Goal: Check status: Check status

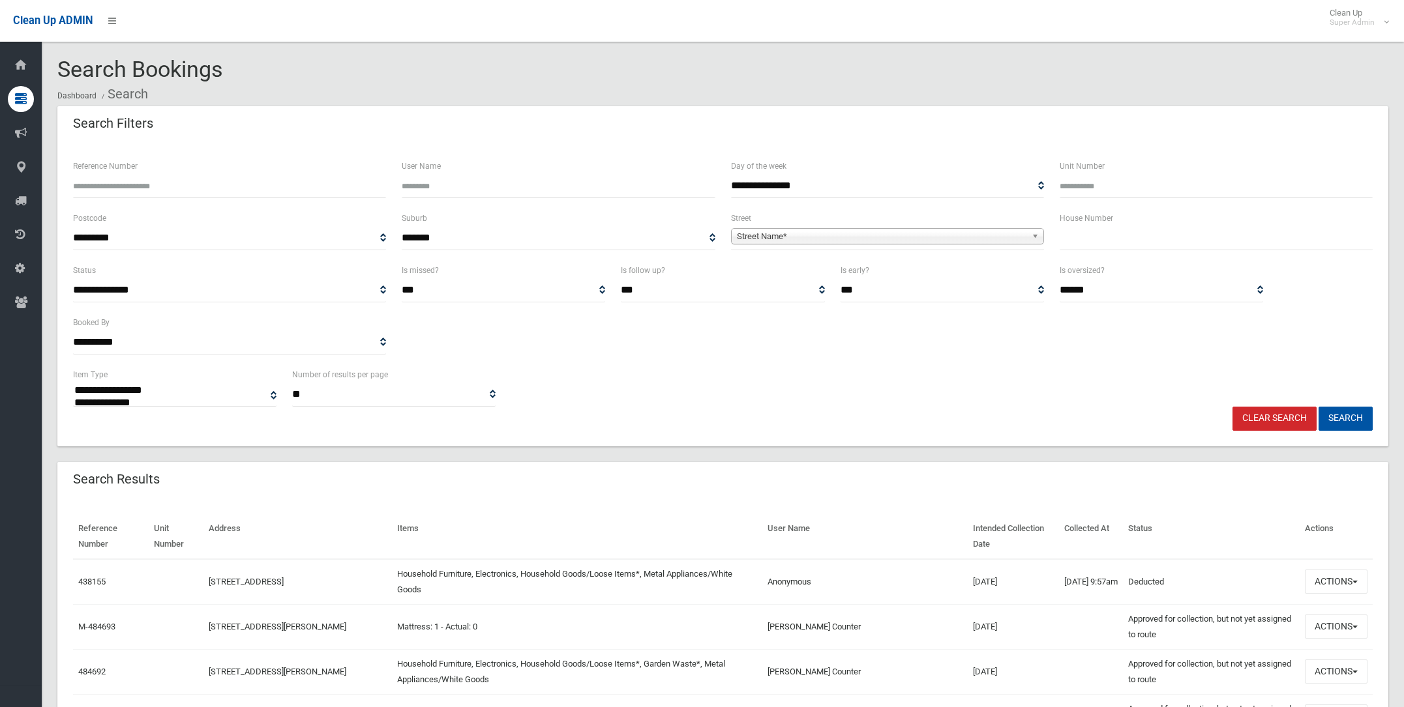
select select
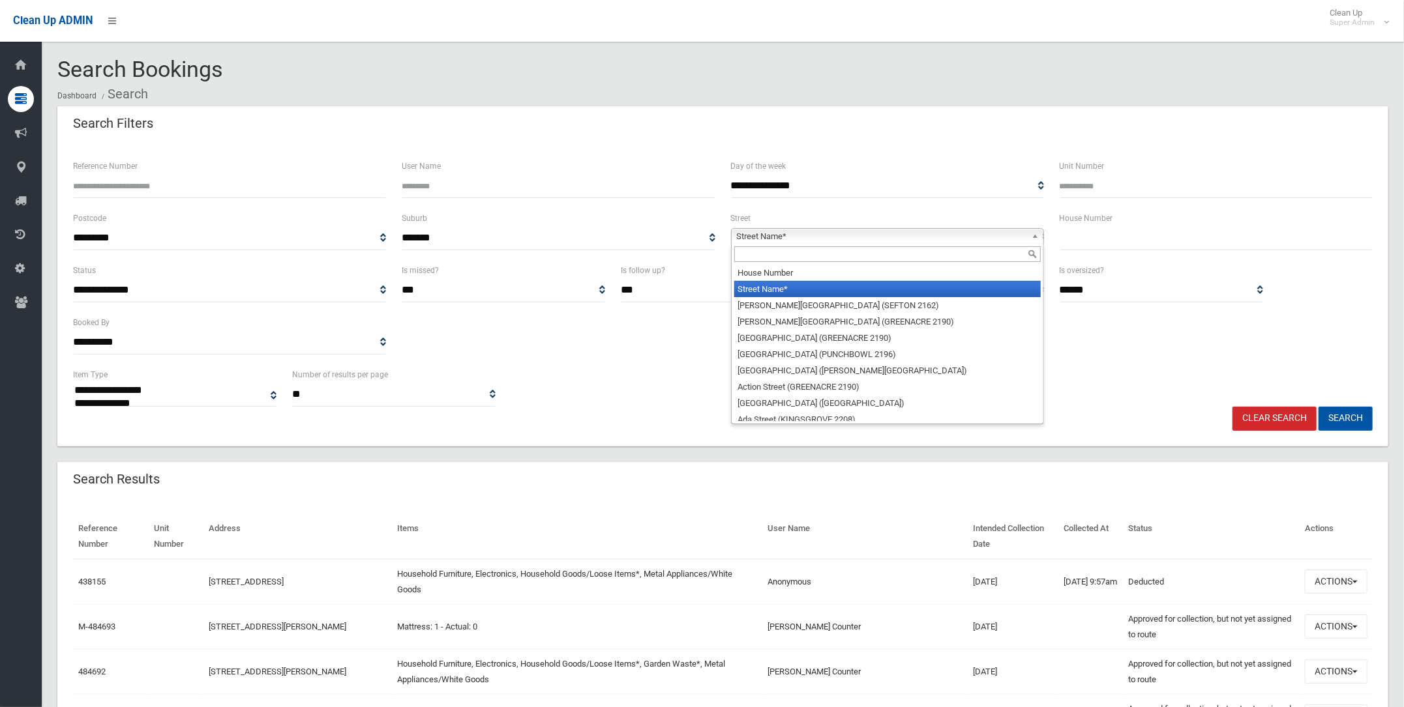
click at [789, 230] on span "Street Name*" at bounding box center [882, 237] width 290 height 16
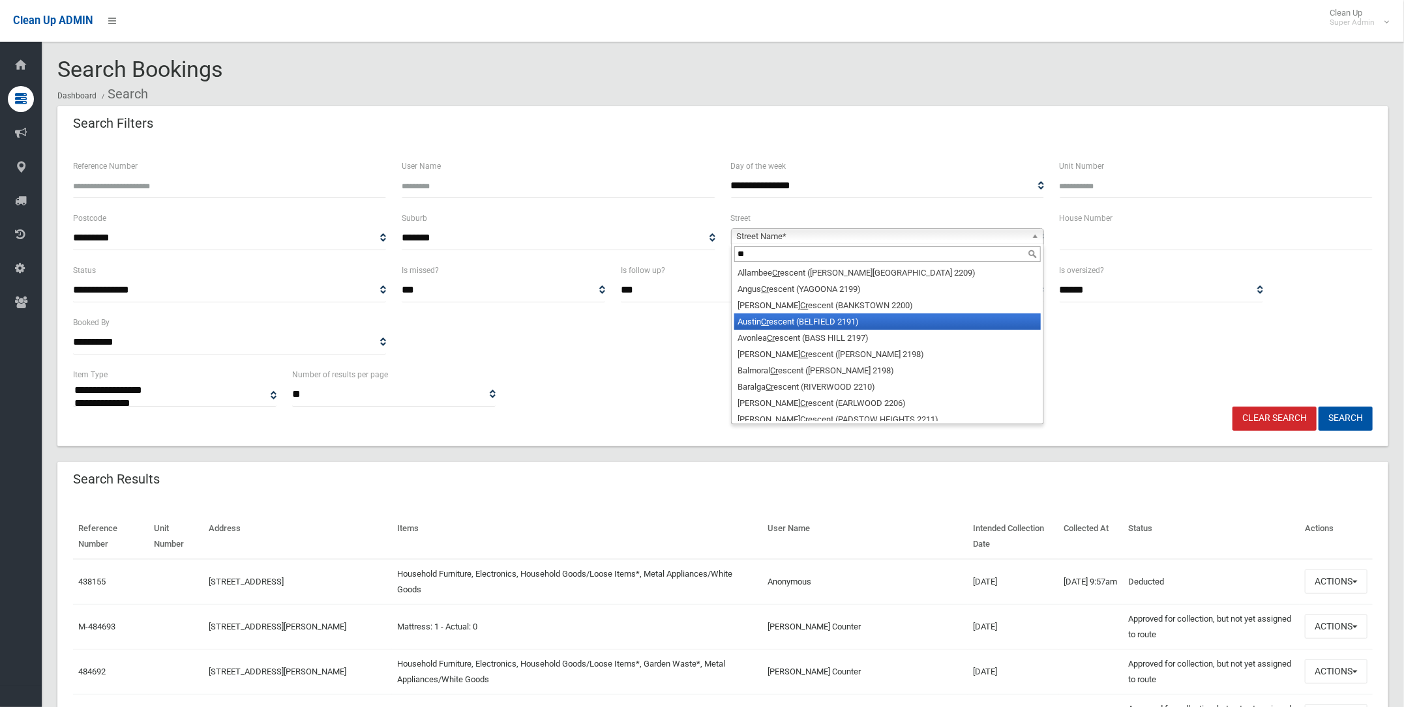
type input "*"
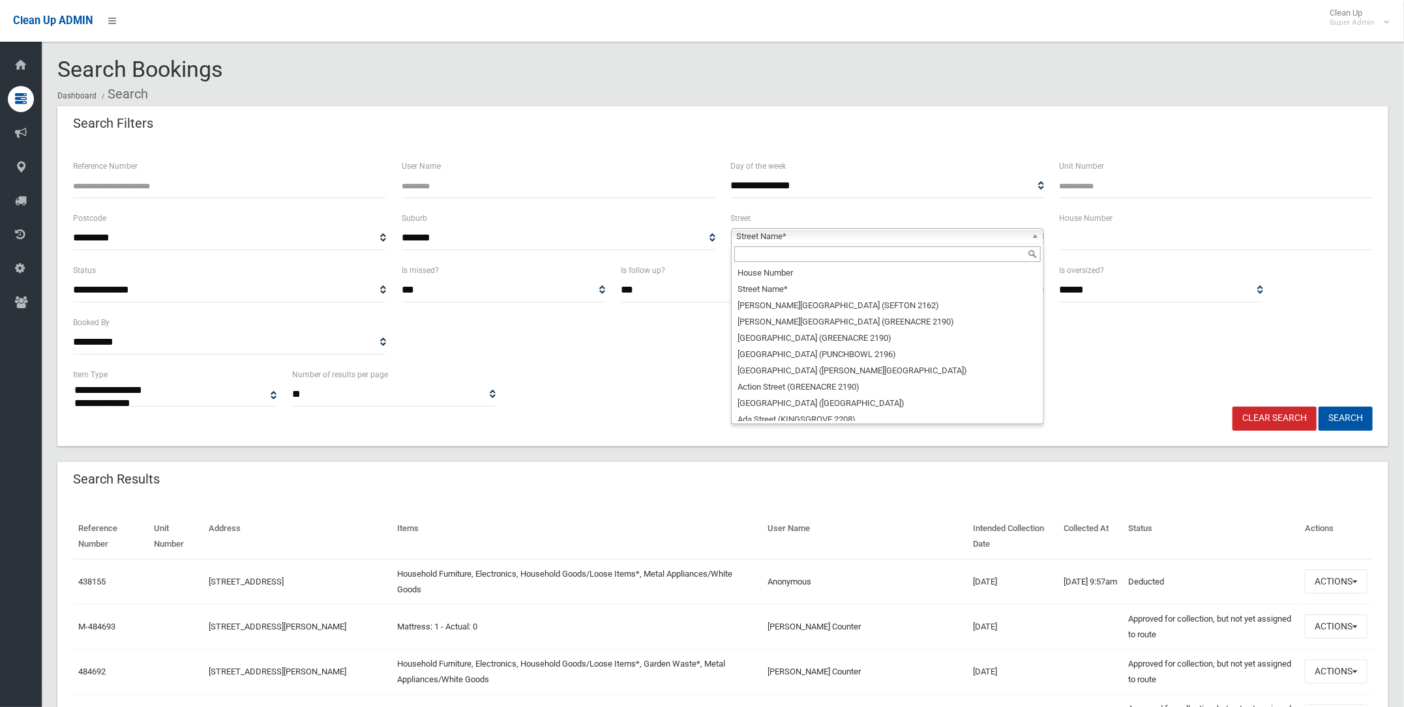
click at [647, 353] on div "**********" at bounding box center [722, 315] width 1315 height 104
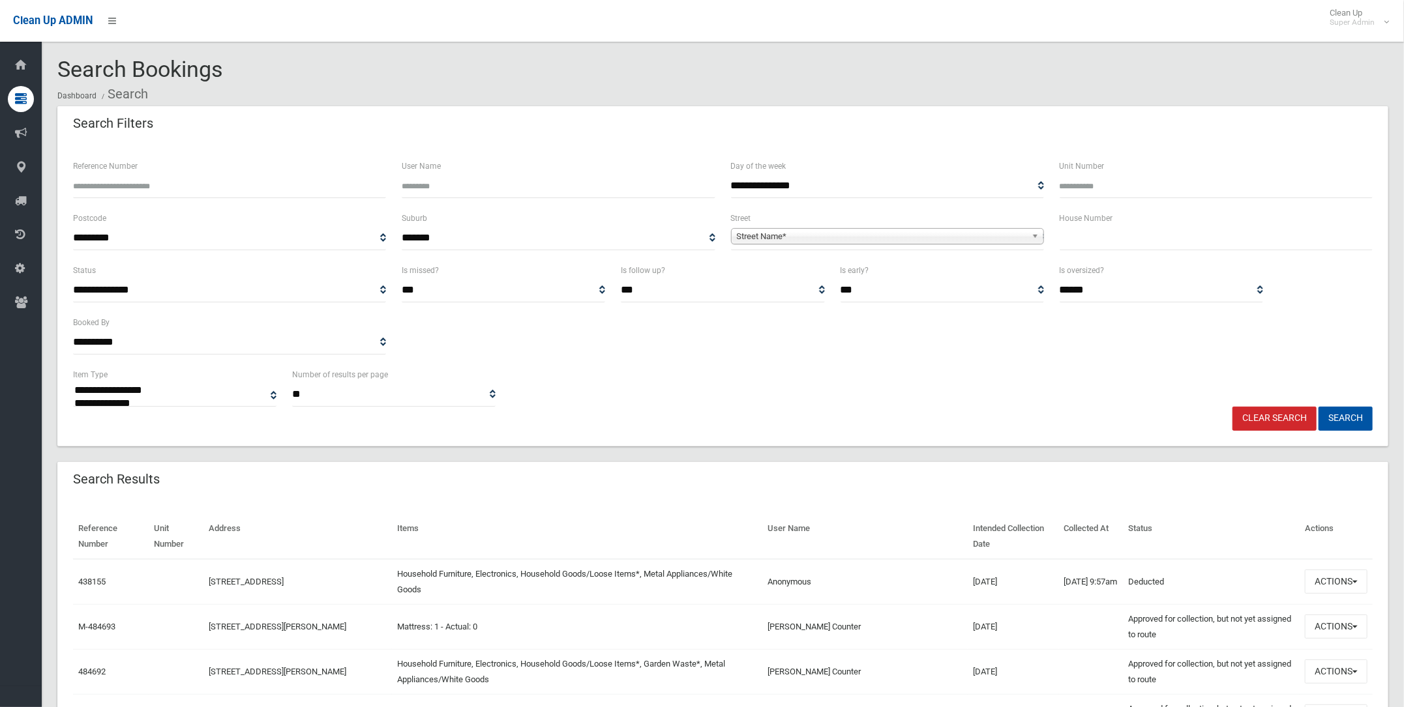
click at [756, 233] on span "Street Name*" at bounding box center [882, 237] width 290 height 16
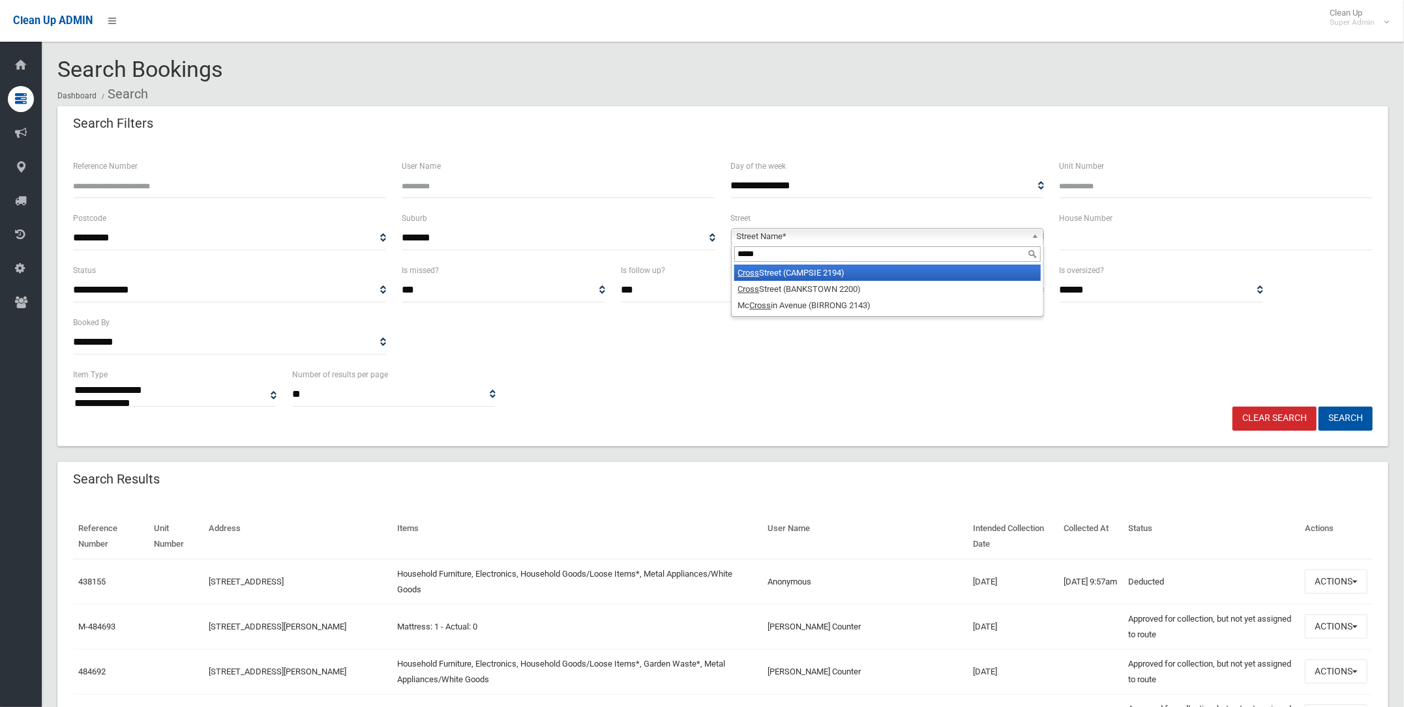
type input "*****"
click at [760, 267] on li "Cross Street (CAMPSIE 2194)" at bounding box center [887, 273] width 306 height 16
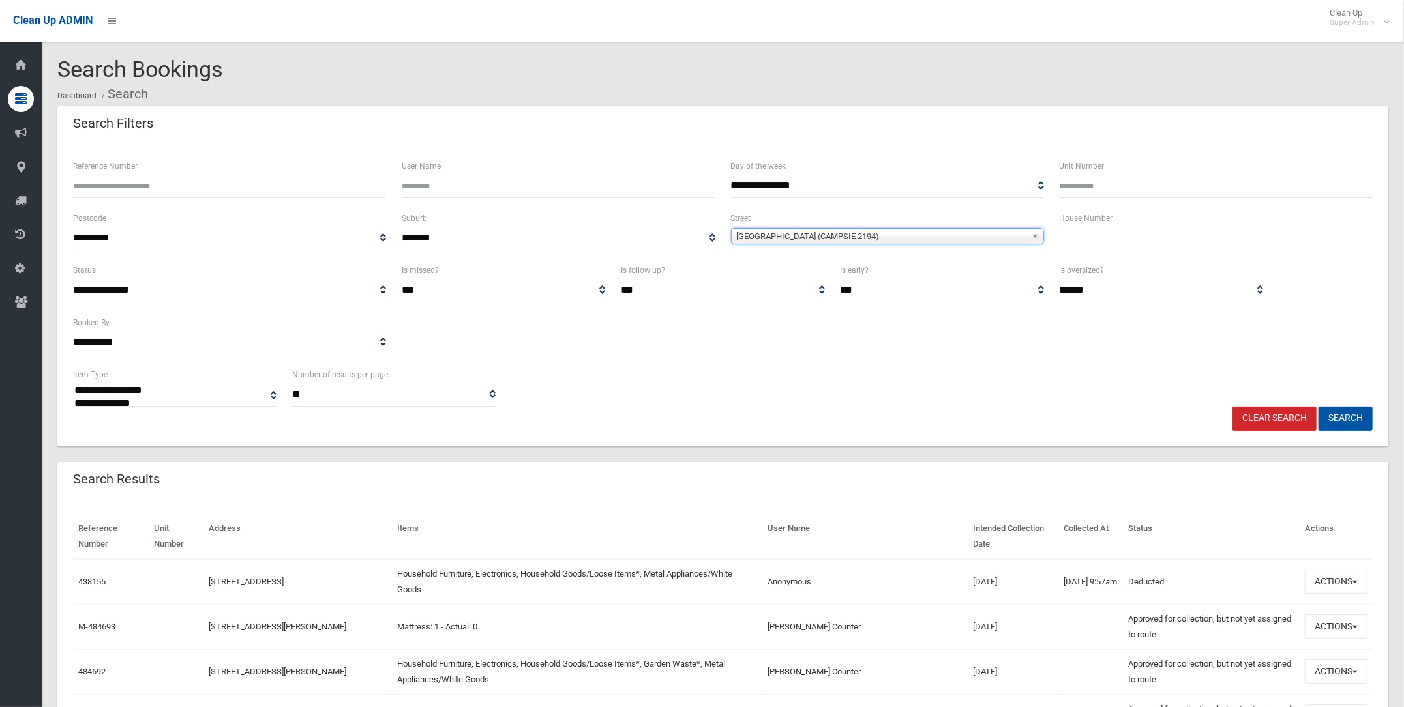
click at [1032, 234] on b at bounding box center [1038, 236] width 12 height 15
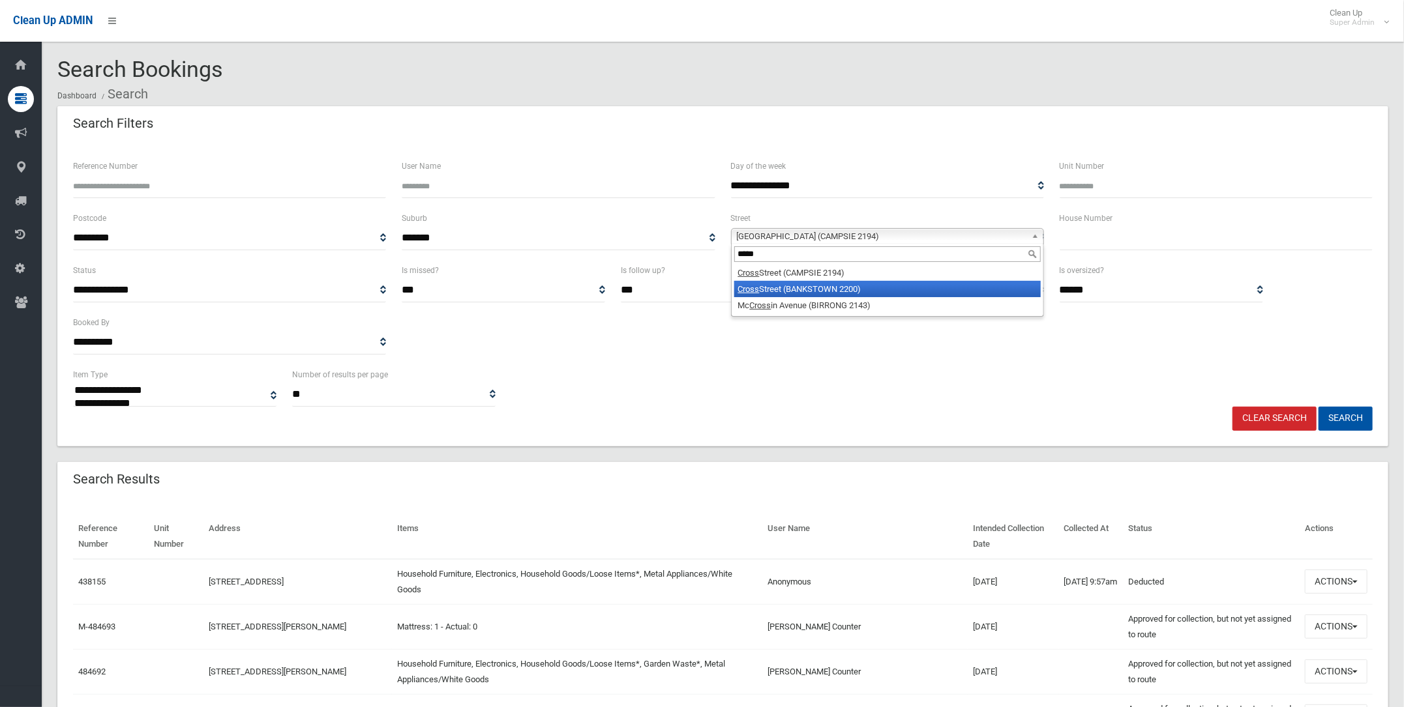
type input "*****"
drag, startPoint x: 822, startPoint y: 282, endPoint x: 848, endPoint y: 285, distance: 26.2
click at [825, 282] on li "Cross Street (BANKSTOWN 2200)" at bounding box center [887, 289] width 306 height 16
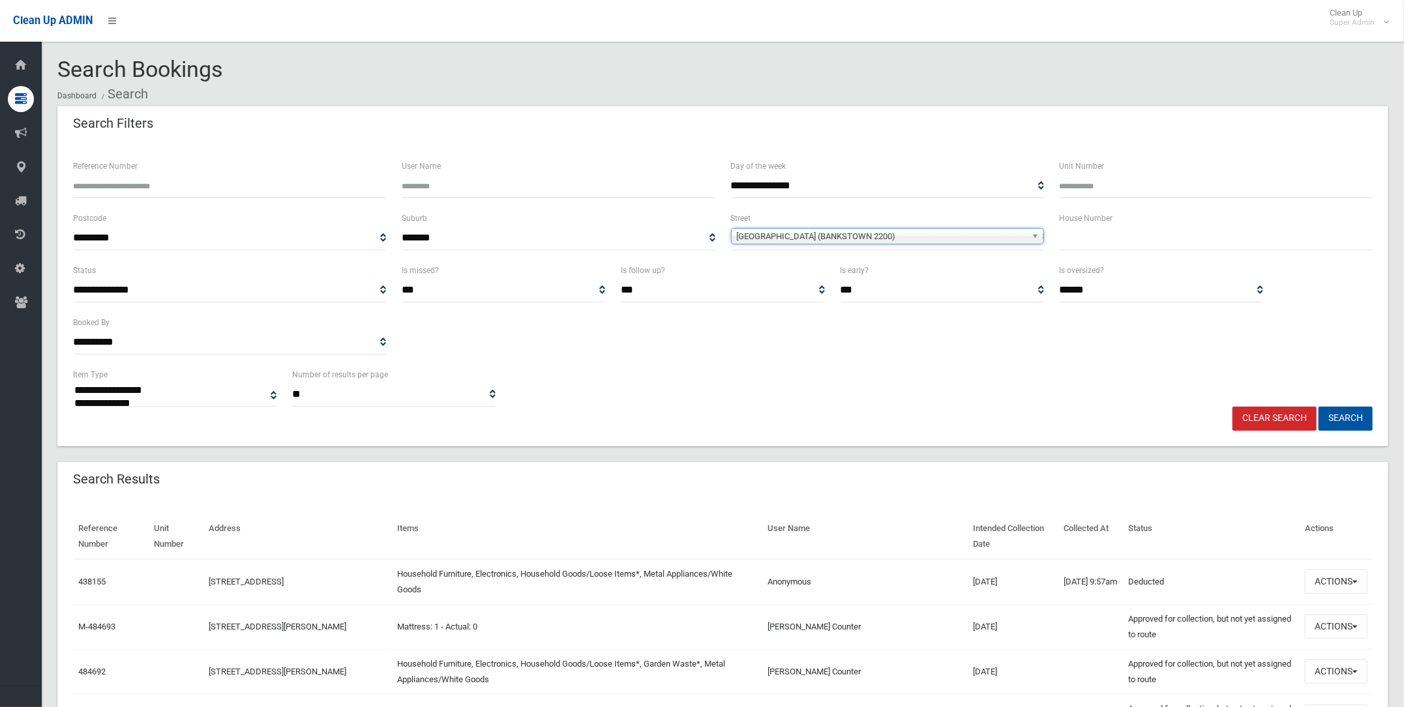
click at [1086, 236] on input "text" at bounding box center [1216, 238] width 313 height 24
type input "*"
click at [1356, 411] on button "Search" at bounding box center [1345, 419] width 54 height 24
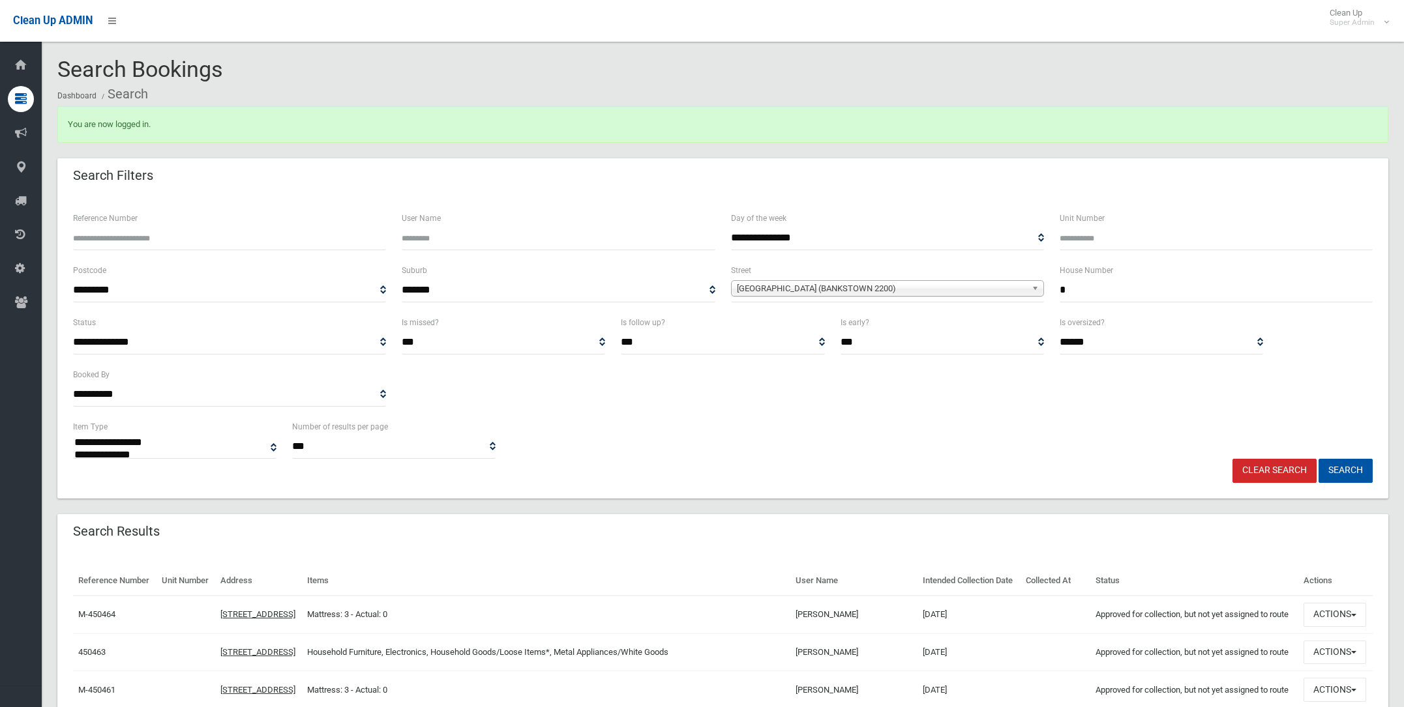
select select
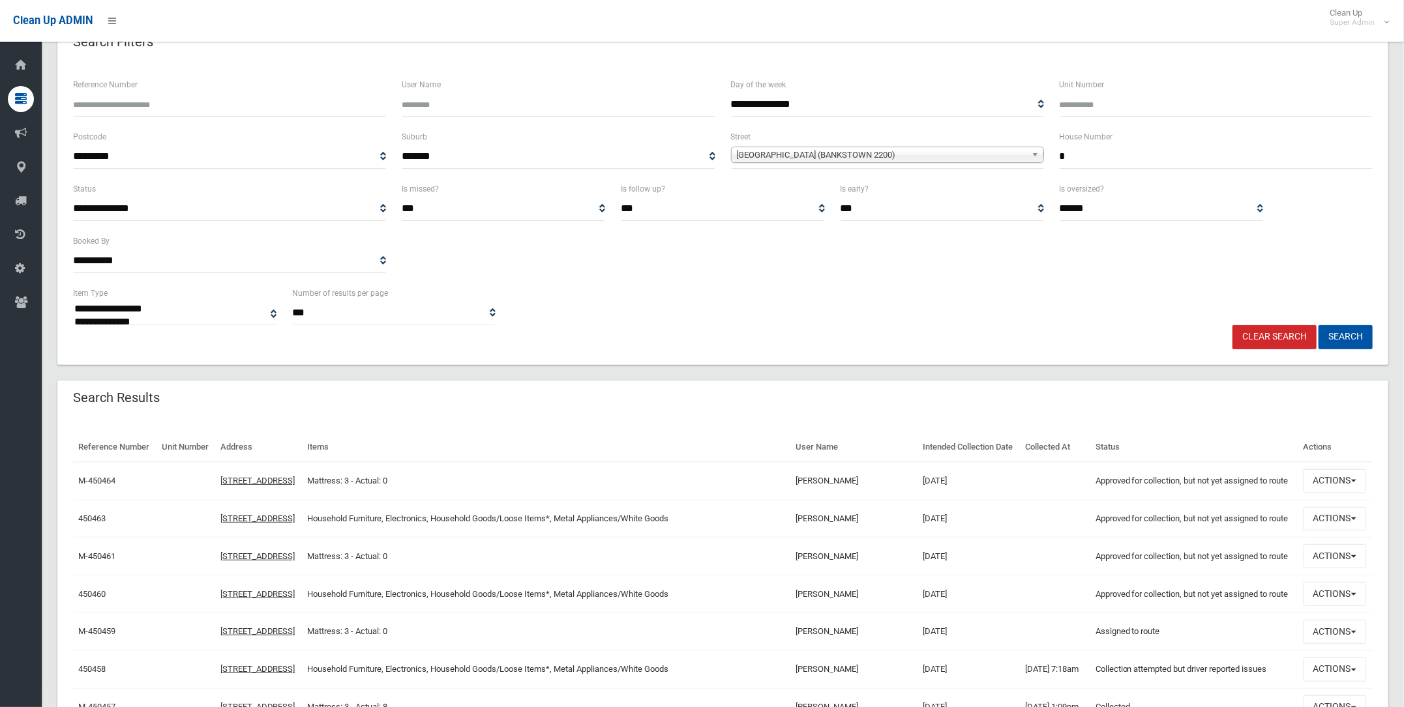
scroll to position [162, 0]
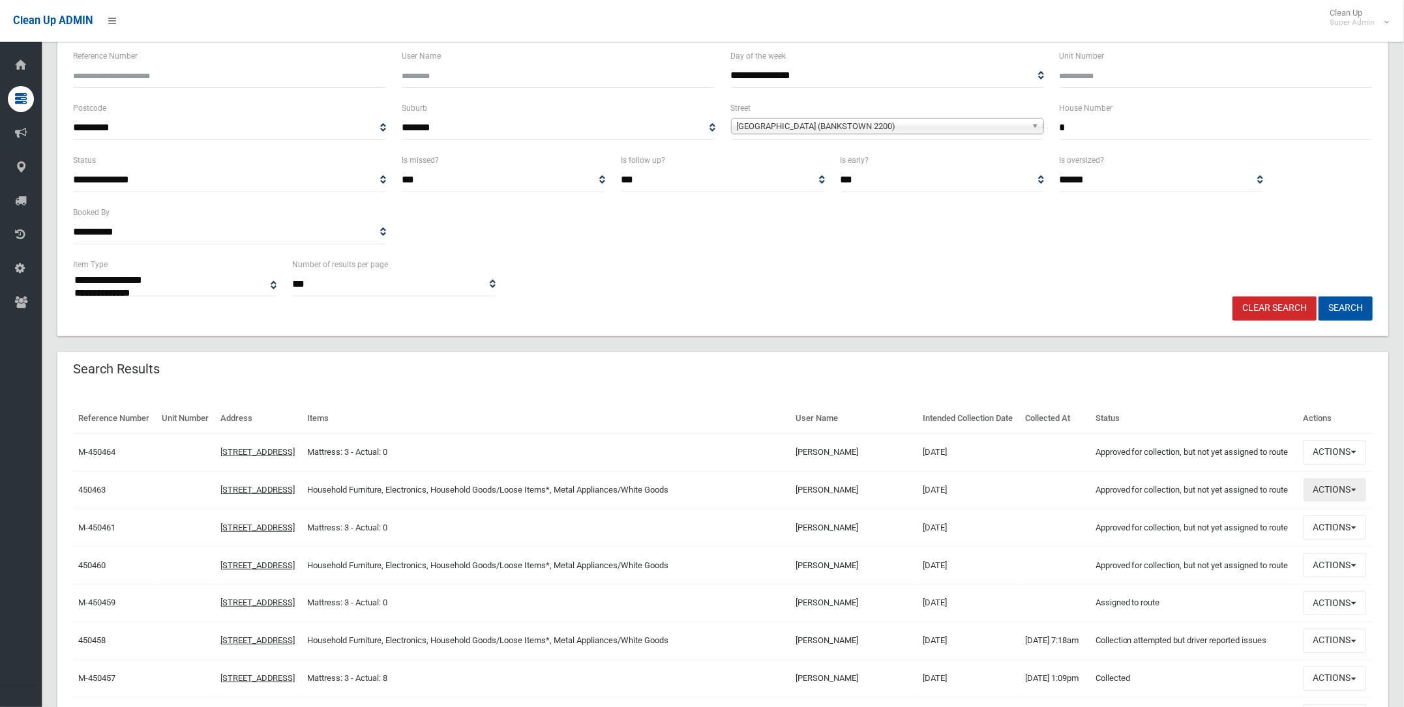
click at [1328, 503] on button "Actions" at bounding box center [1334, 491] width 63 height 24
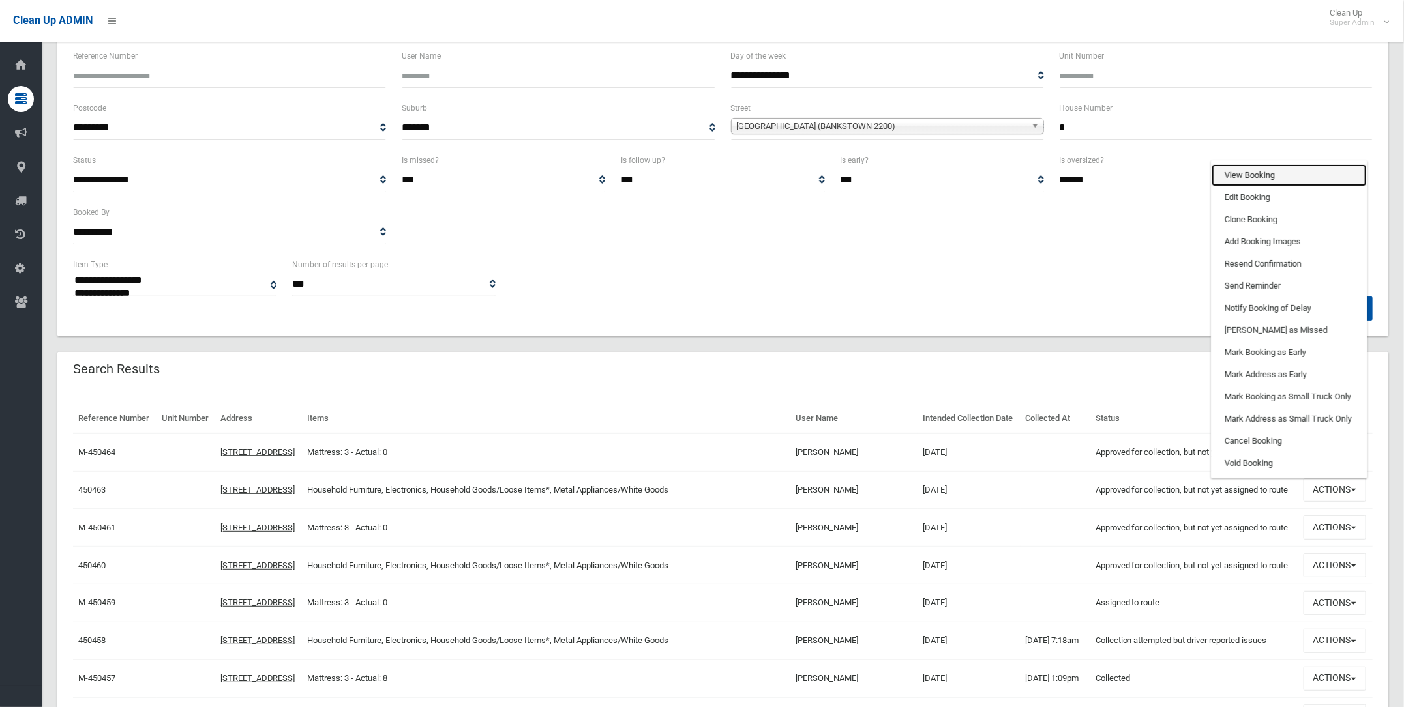
click at [1231, 186] on link "View Booking" at bounding box center [1289, 175] width 155 height 22
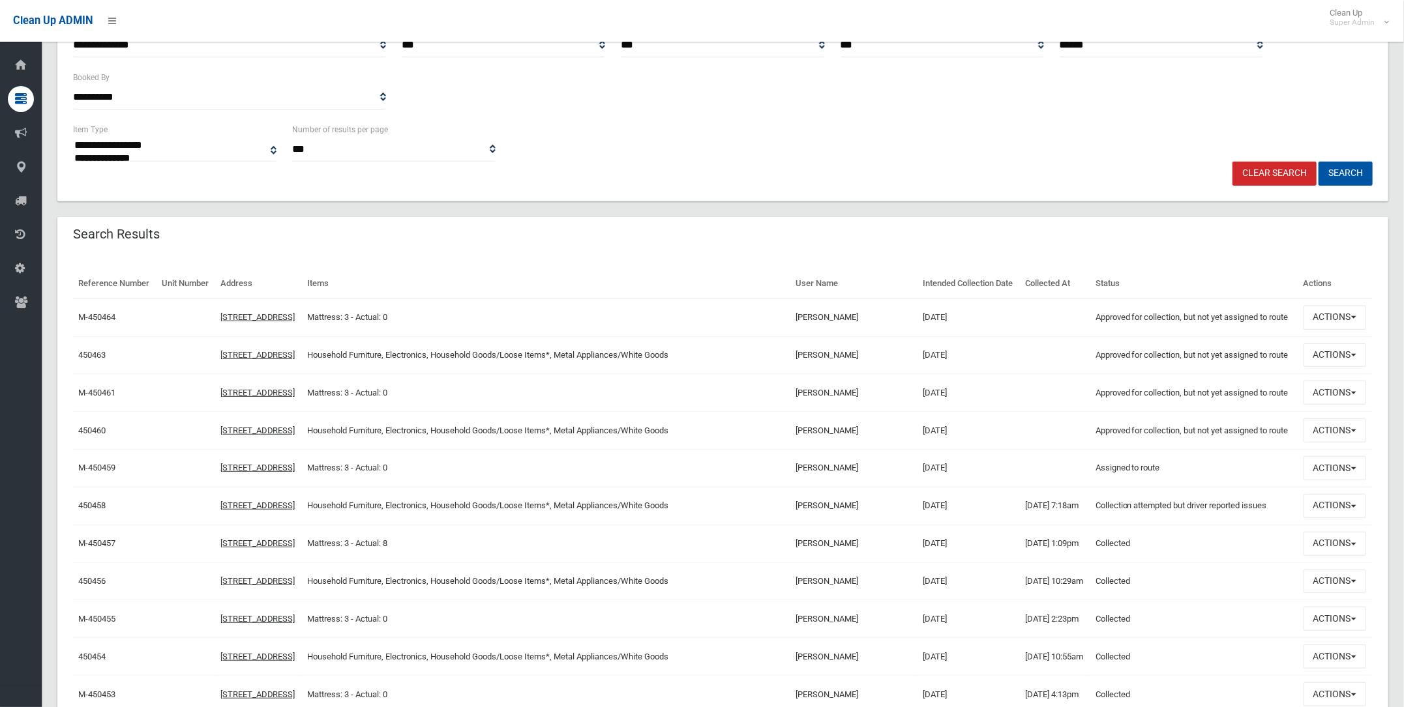
scroll to position [325, 0]
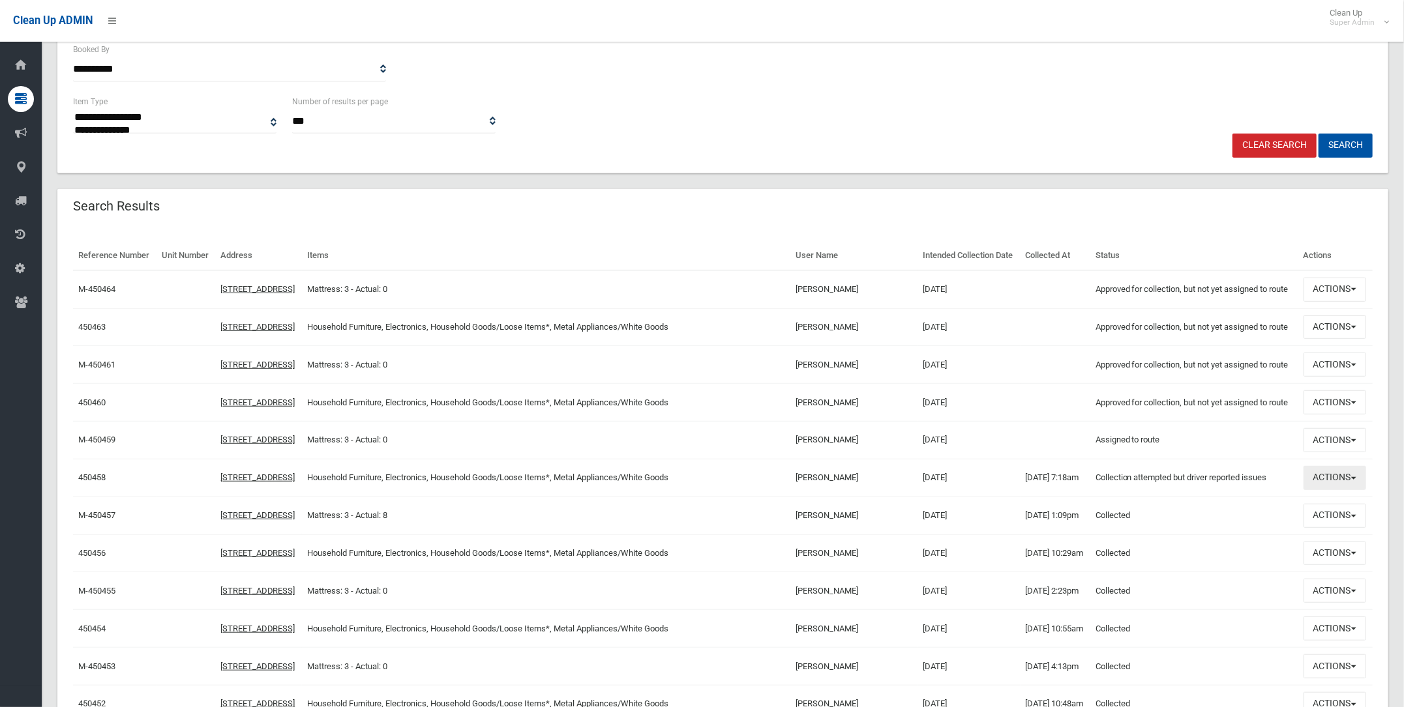
click at [1329, 490] on button "Actions" at bounding box center [1334, 478] width 63 height 24
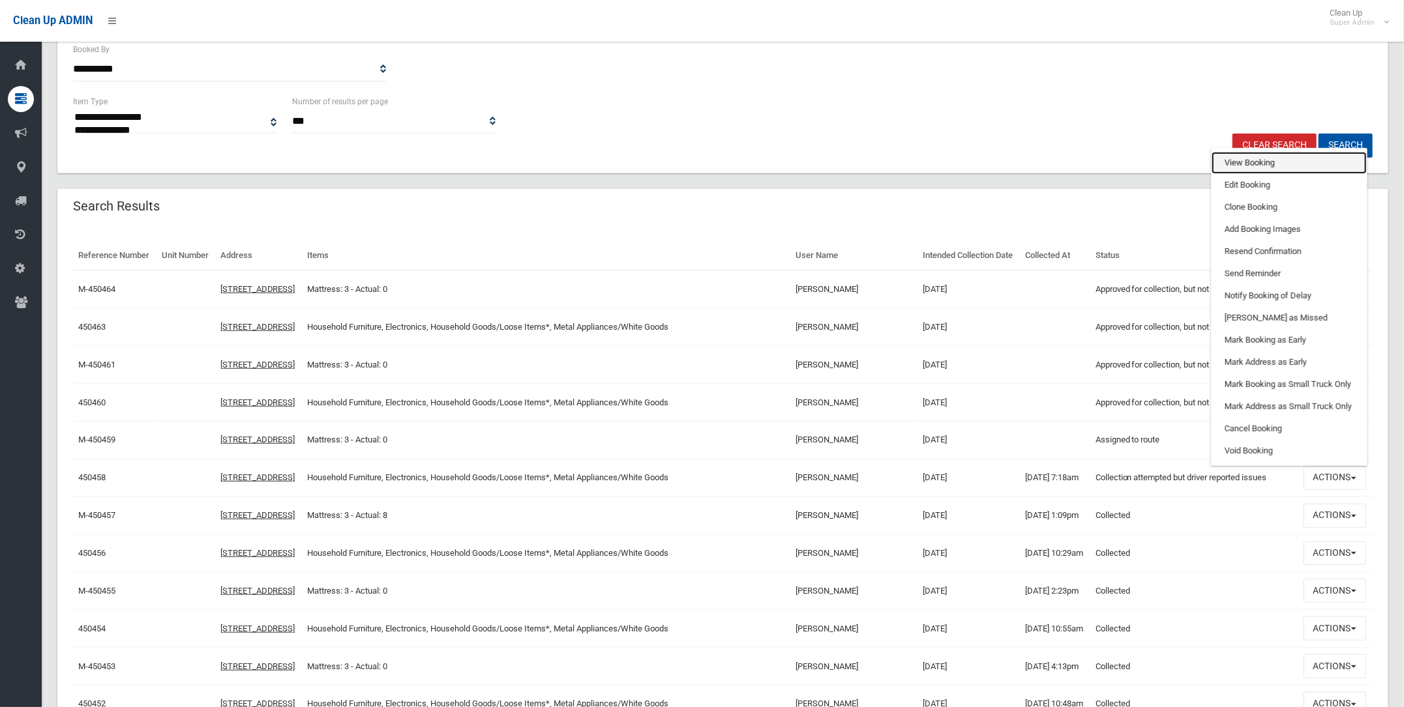
click at [1238, 174] on link "View Booking" at bounding box center [1289, 163] width 155 height 22
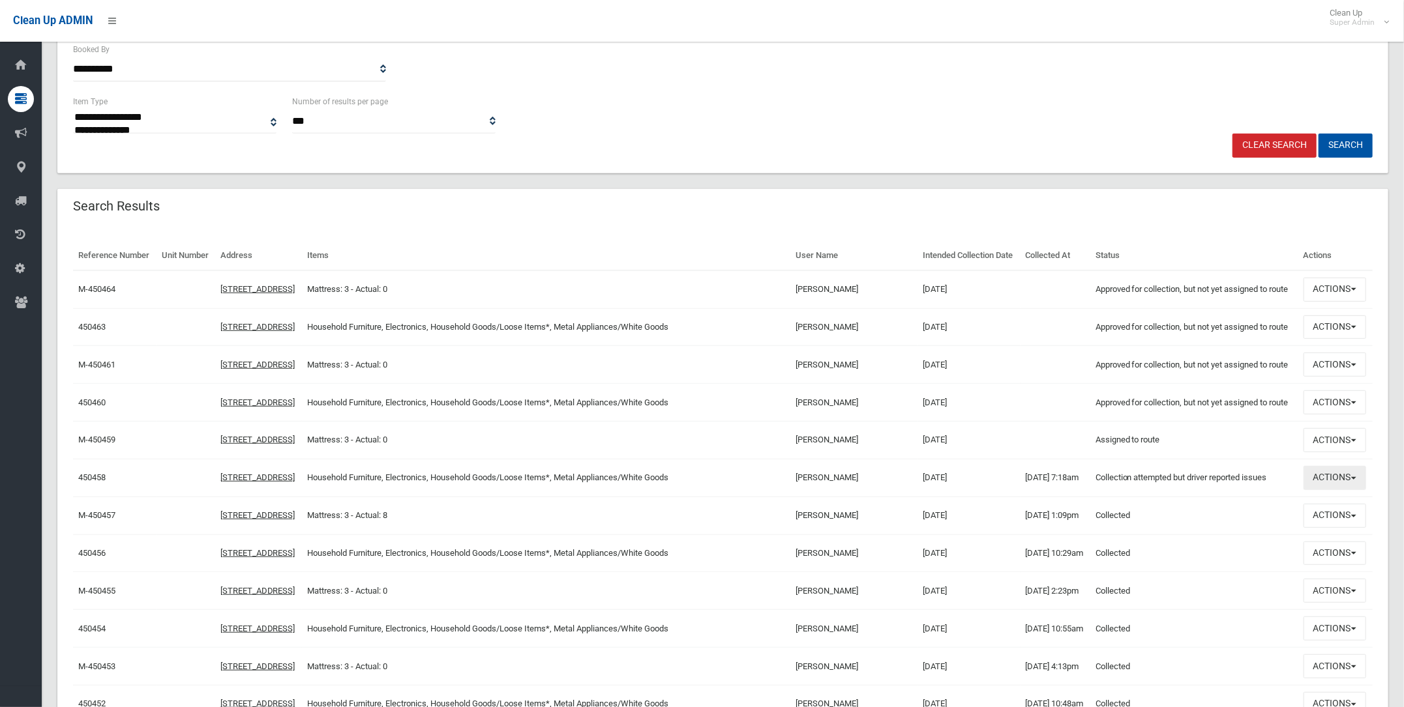
click at [1335, 490] on button "Actions" at bounding box center [1334, 478] width 63 height 24
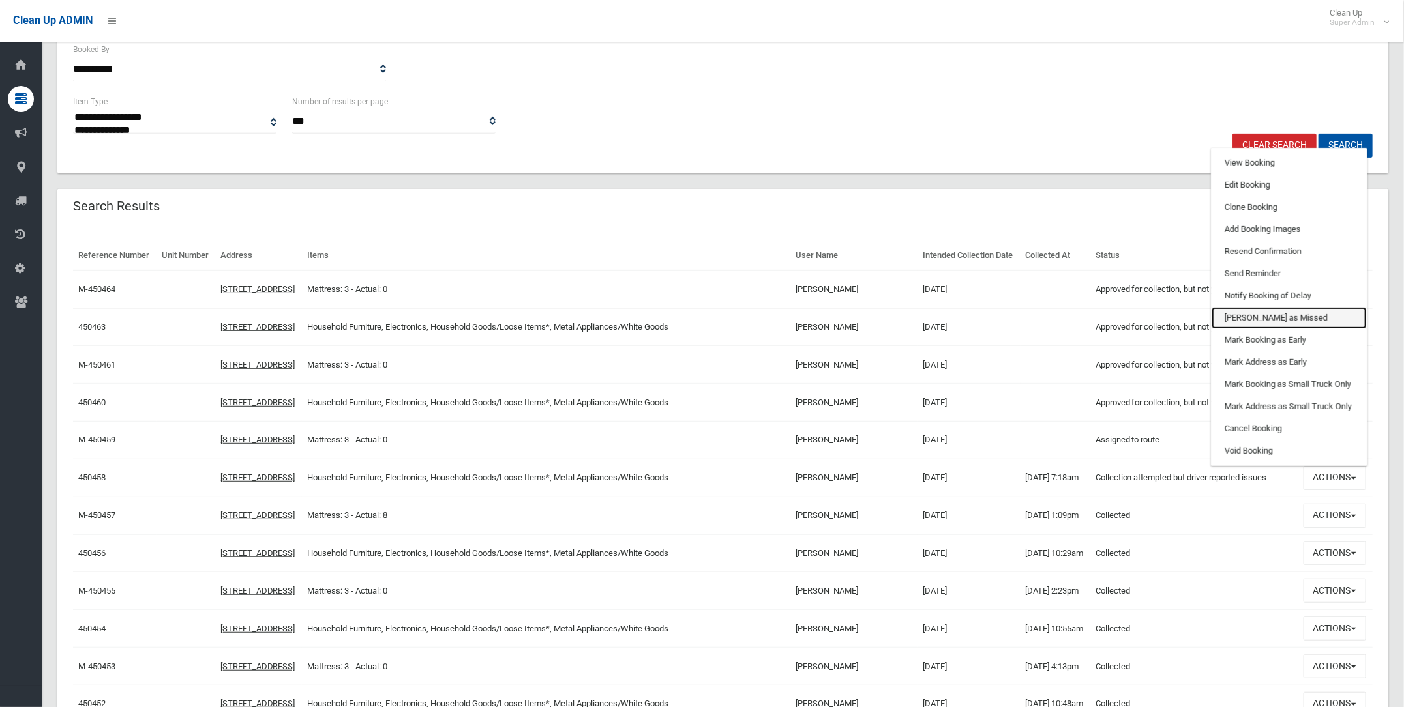
click at [1258, 329] on link "[PERSON_NAME] as Missed" at bounding box center [1289, 318] width 155 height 22
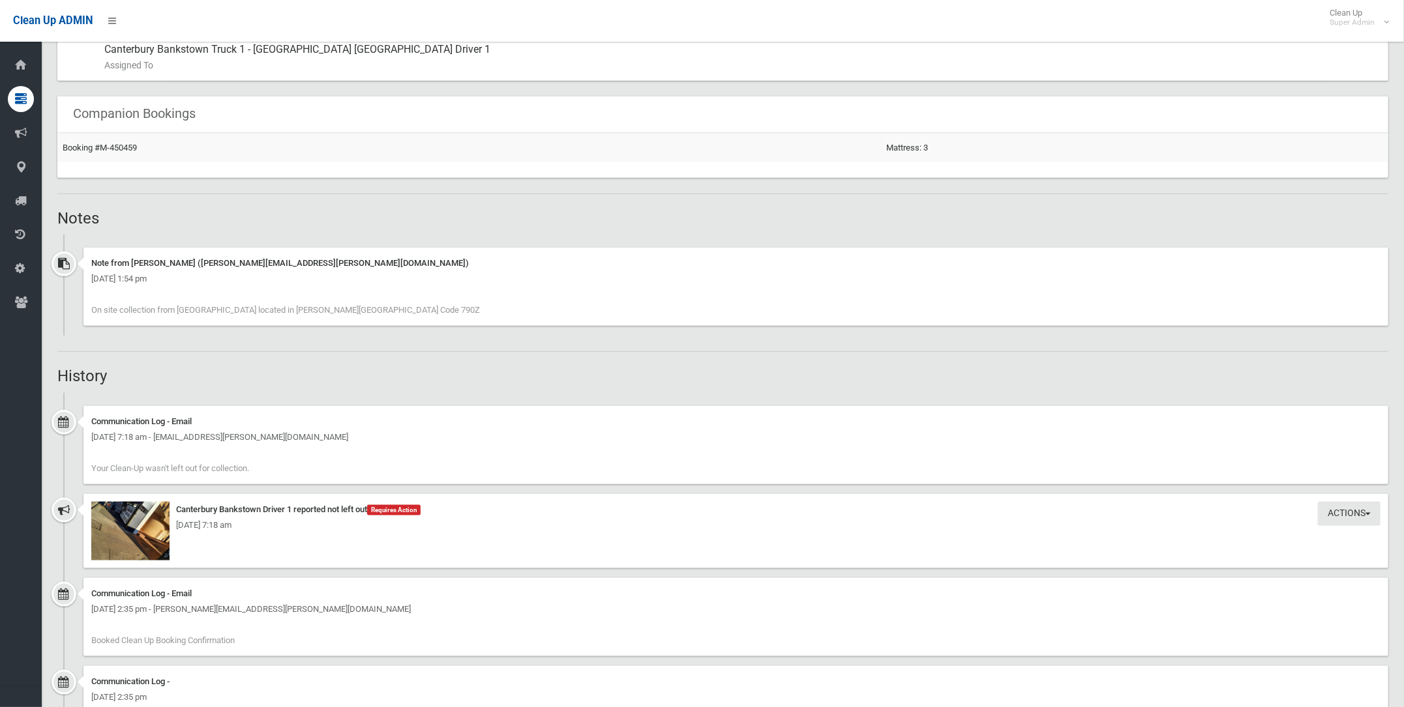
scroll to position [954, 0]
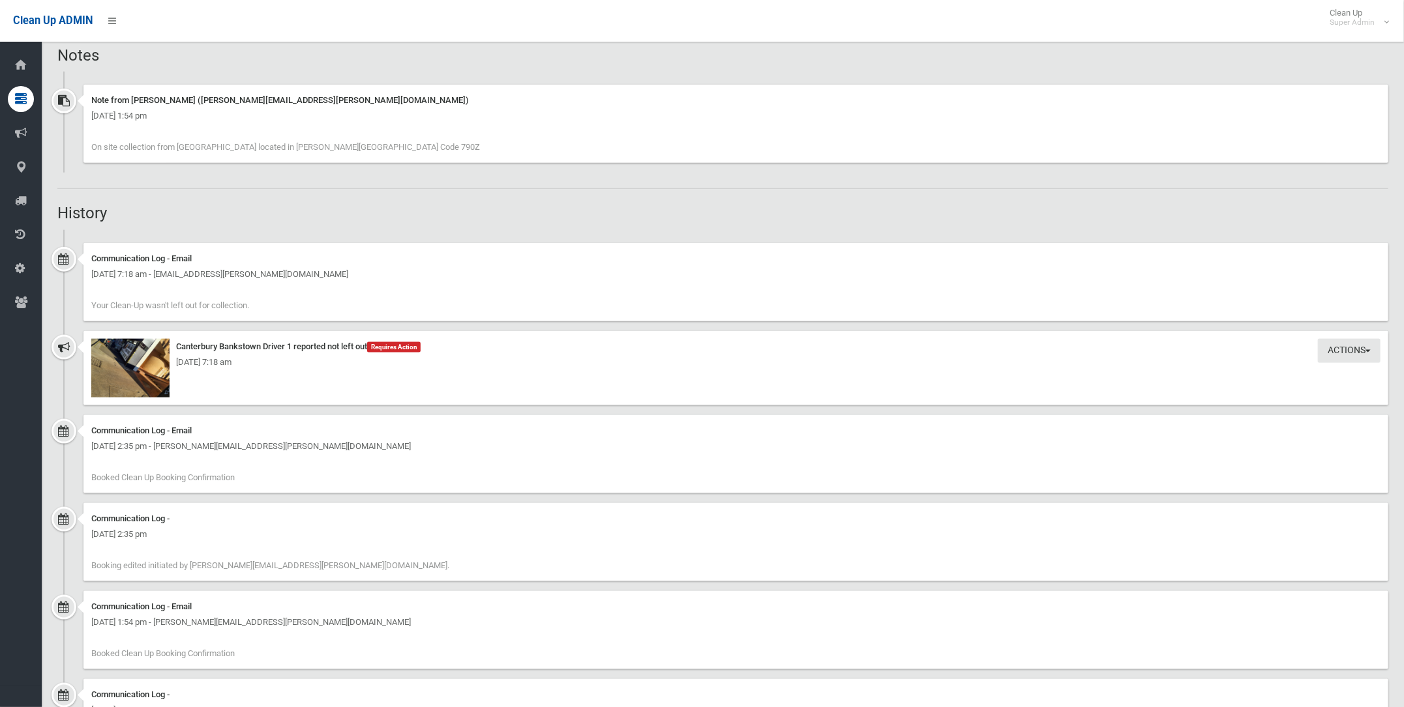
click at [134, 358] on div "Monday 15th September 2025 - 7:18 am" at bounding box center [735, 363] width 1289 height 16
click at [113, 370] on img at bounding box center [130, 368] width 78 height 59
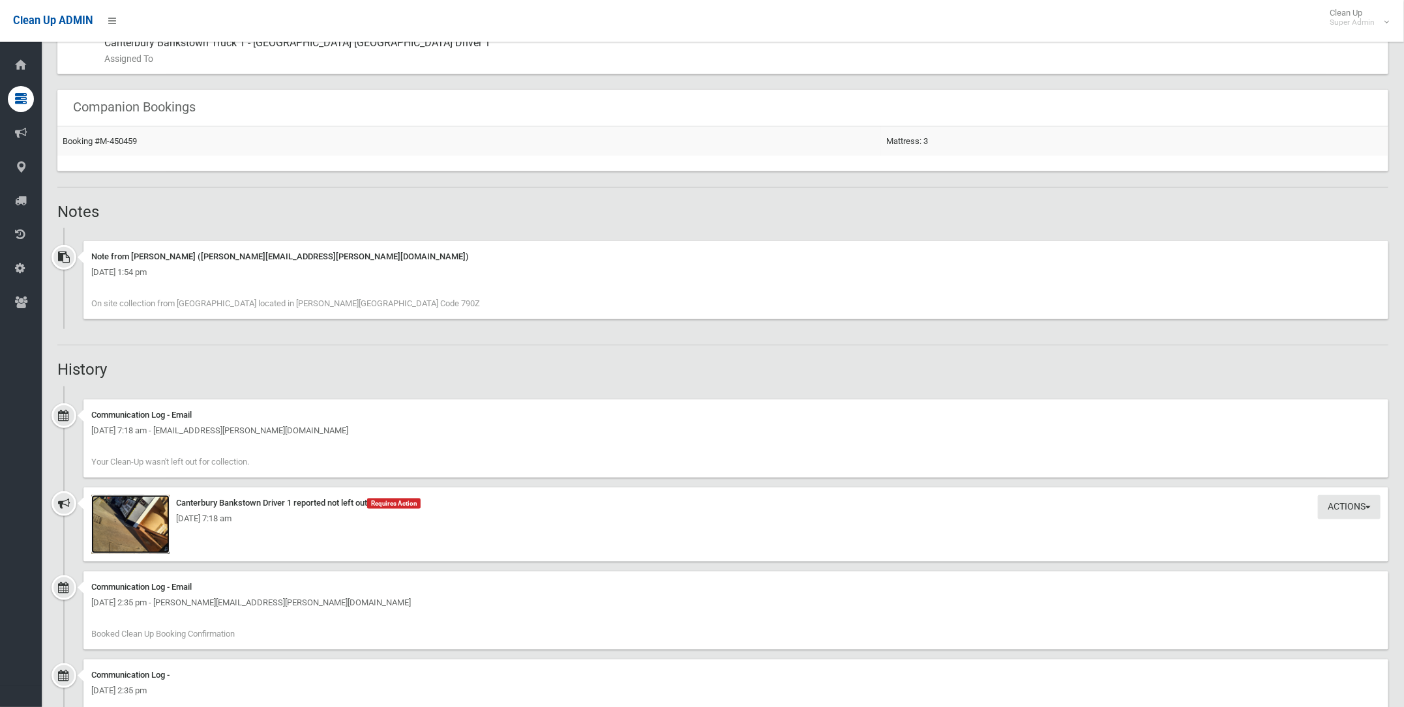
scroll to position [791, 0]
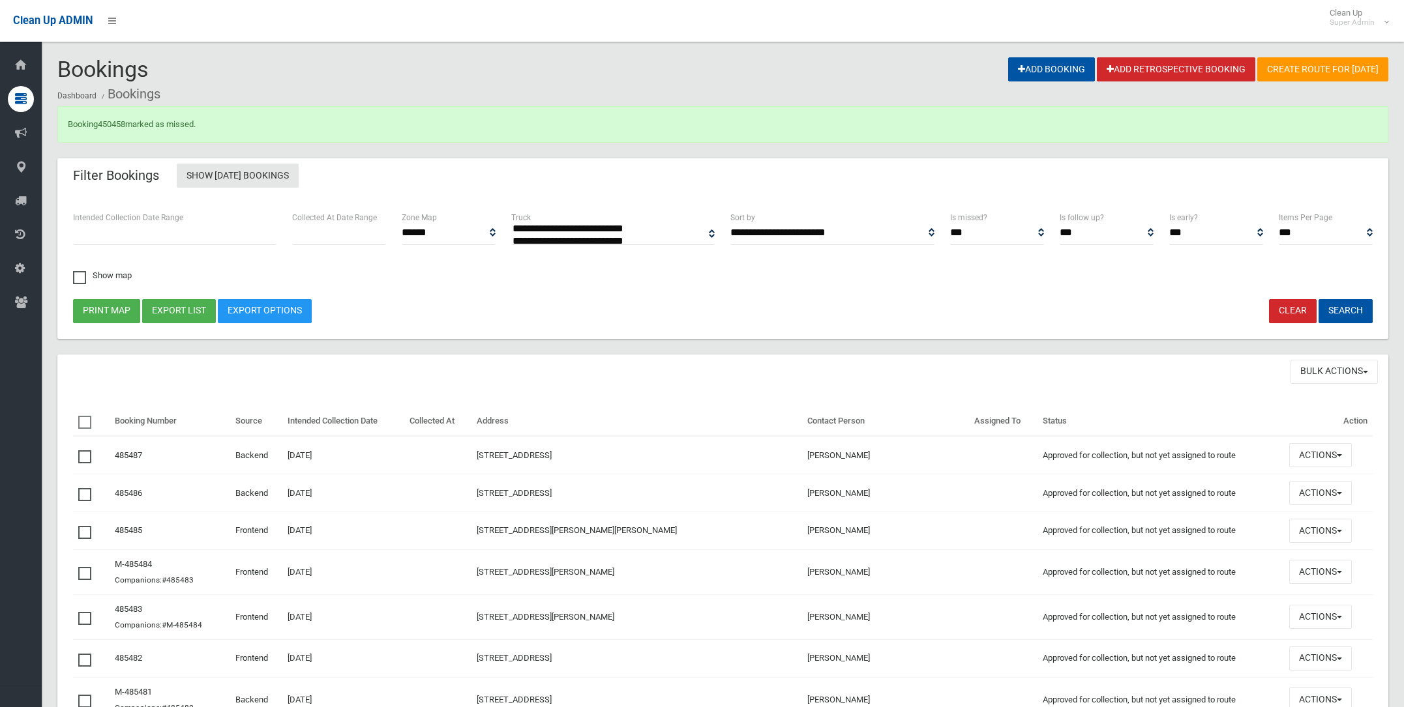
select select
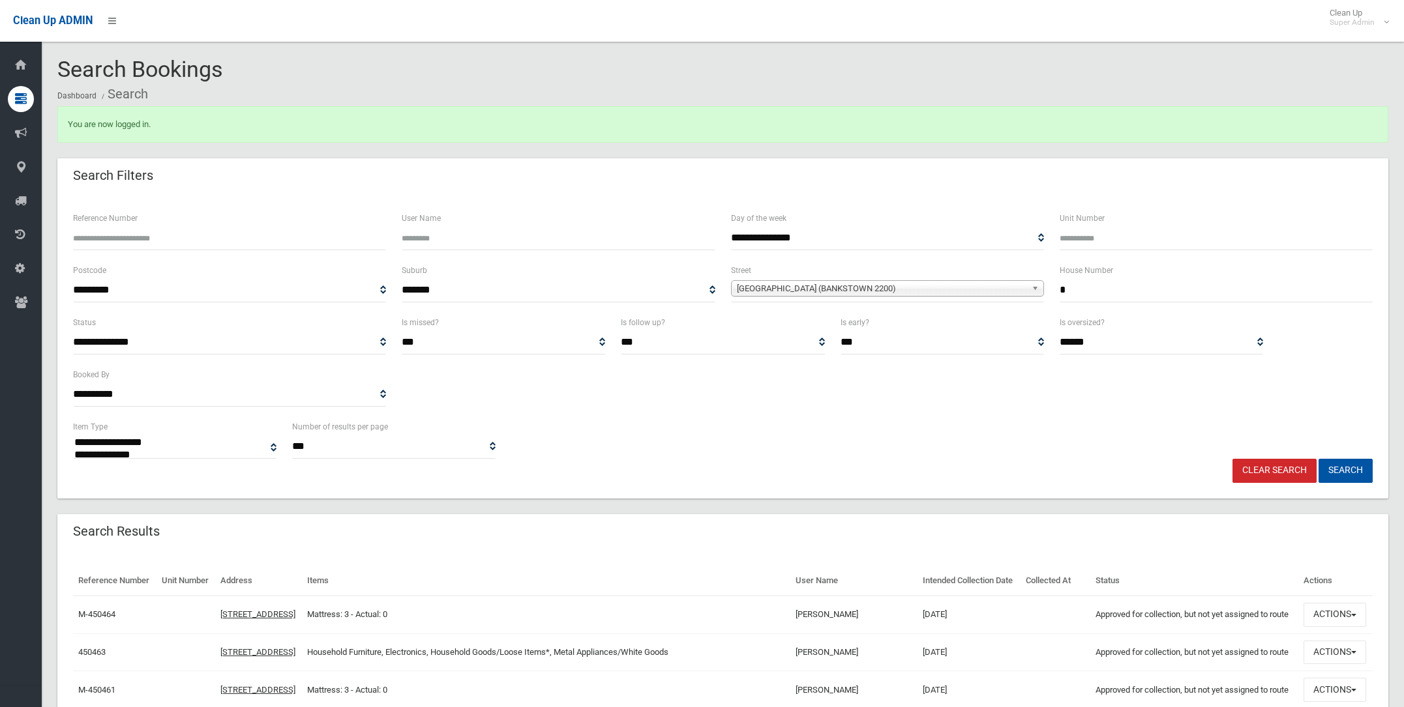
select select
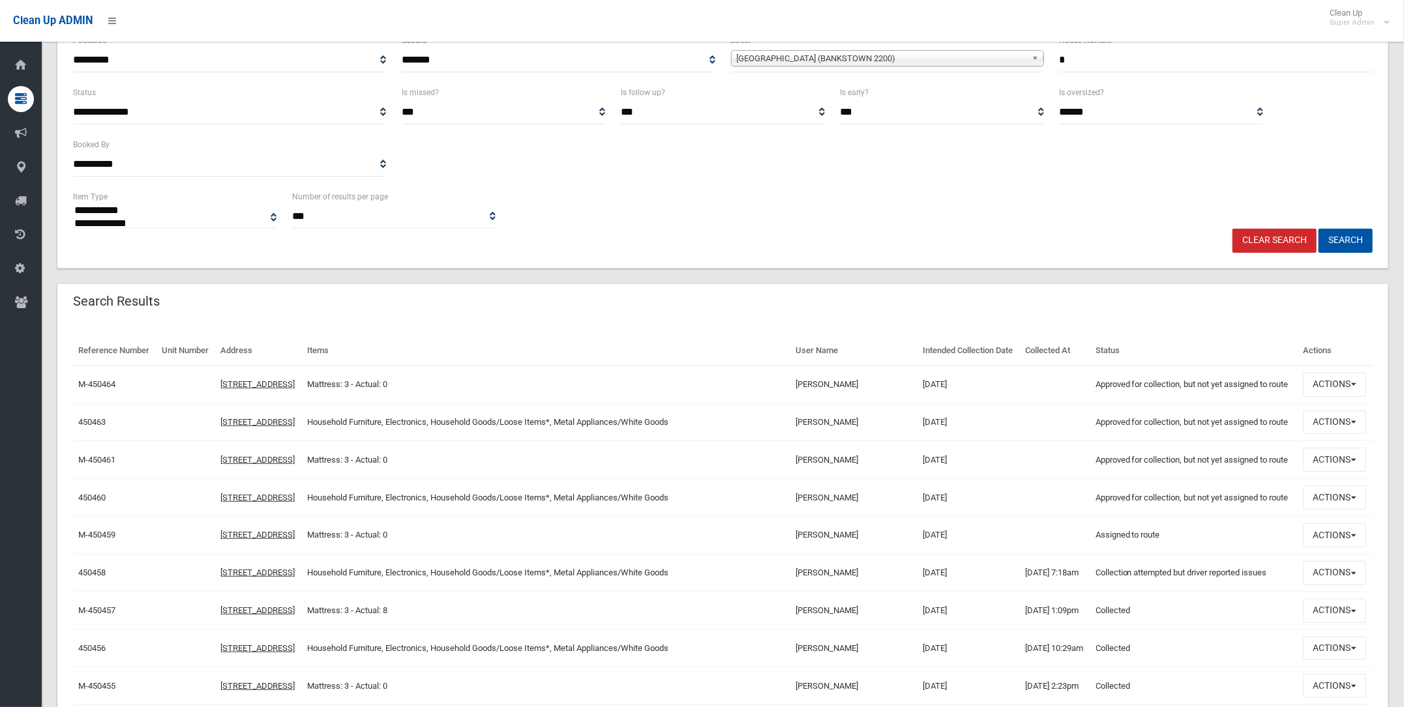
scroll to position [325, 0]
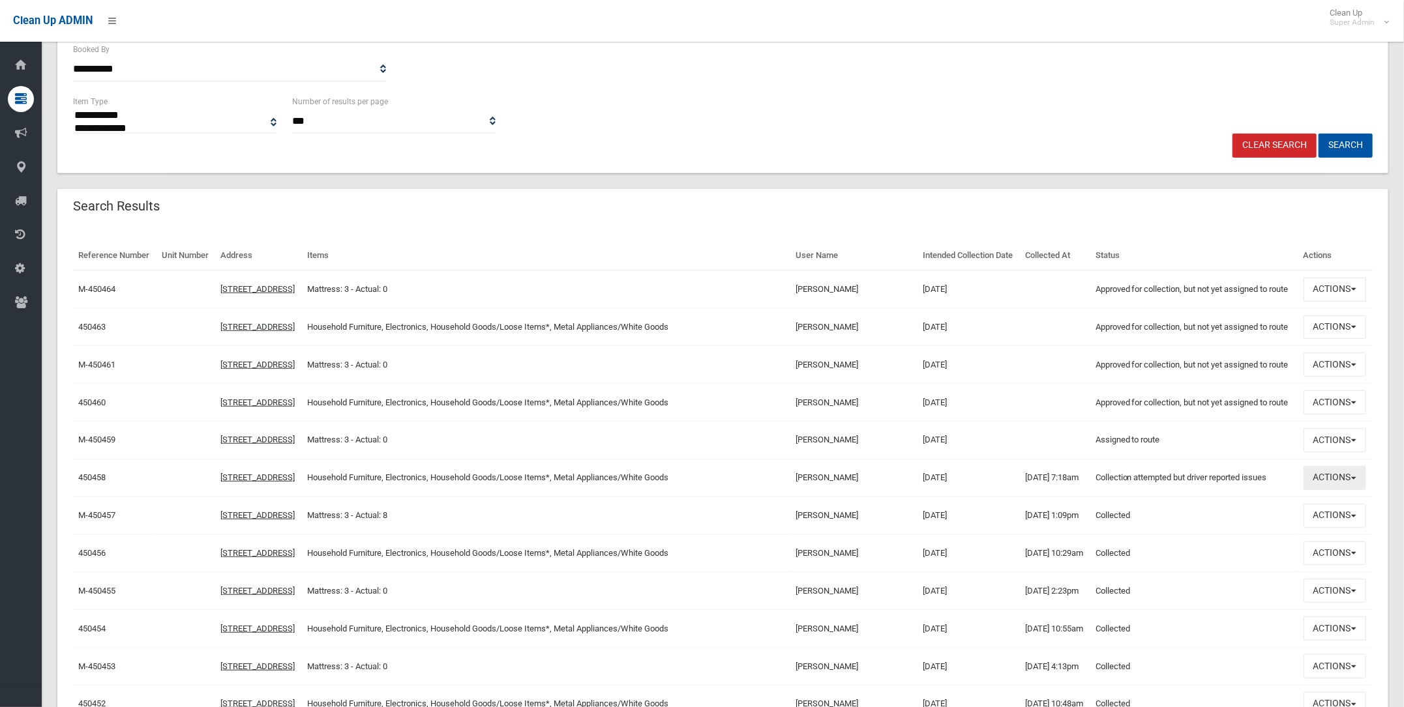
click at [1334, 490] on button "Actions" at bounding box center [1334, 478] width 63 height 24
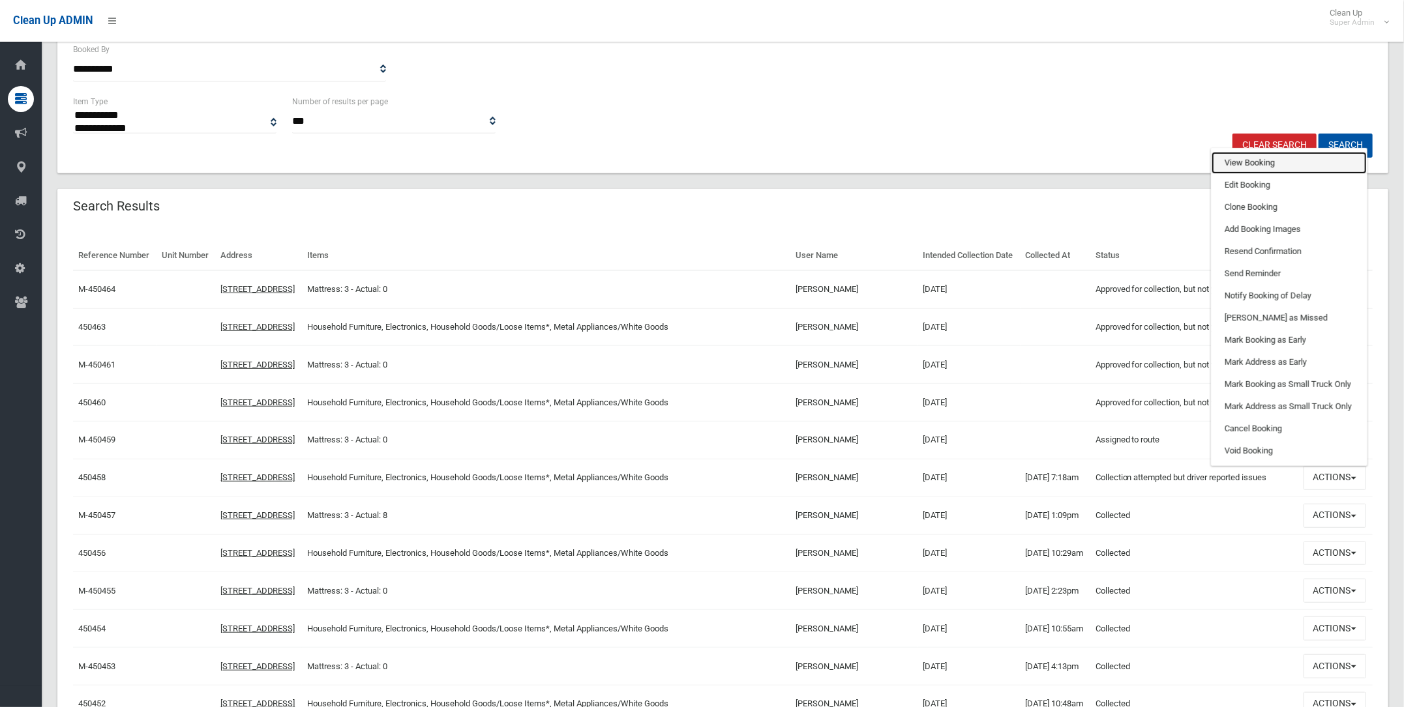
click at [1227, 174] on link "View Booking" at bounding box center [1289, 163] width 155 height 22
